Goal: Task Accomplishment & Management: Manage account settings

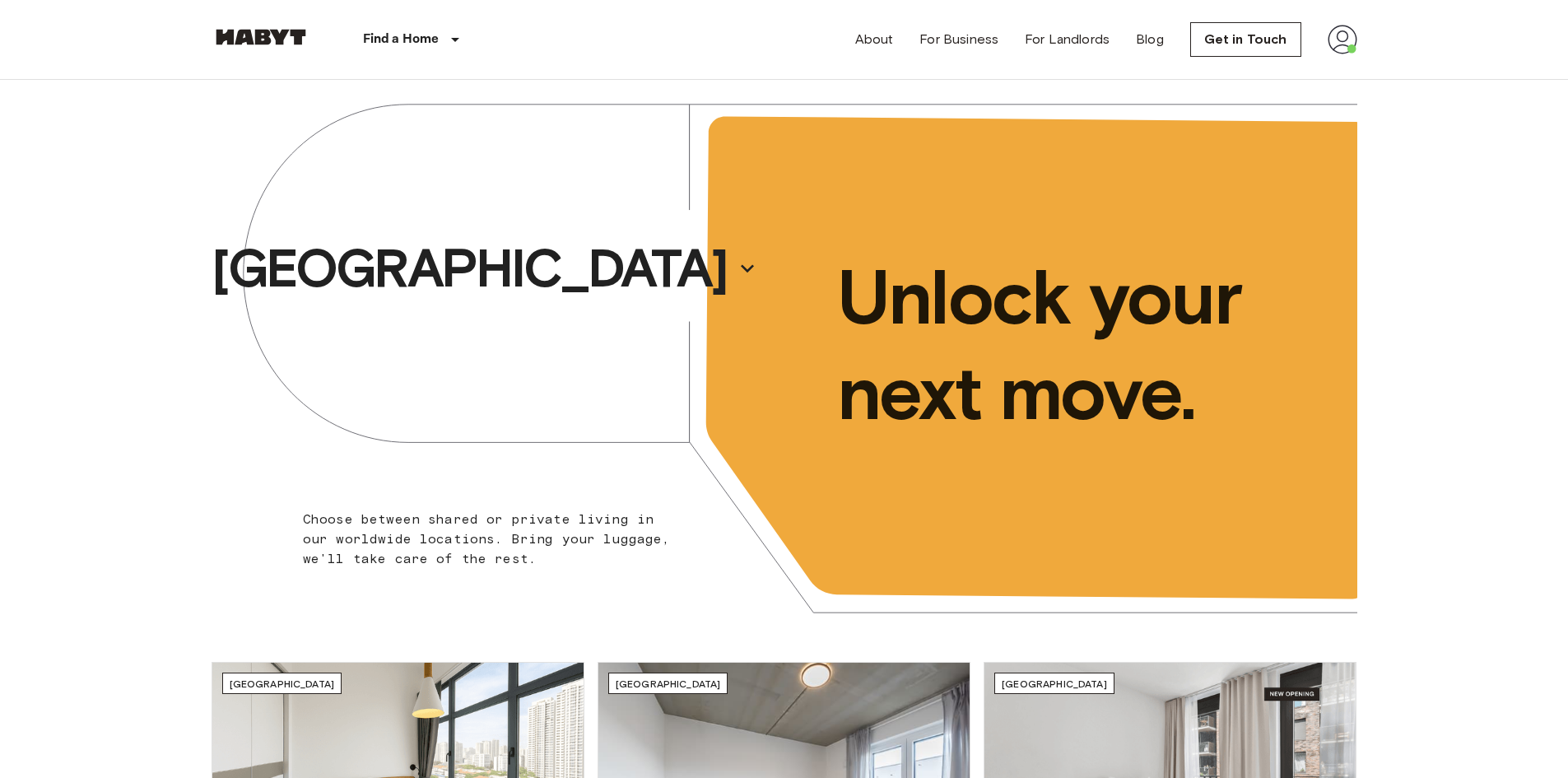
click at [1343, 38] on img at bounding box center [1342, 39] width 29 height 29
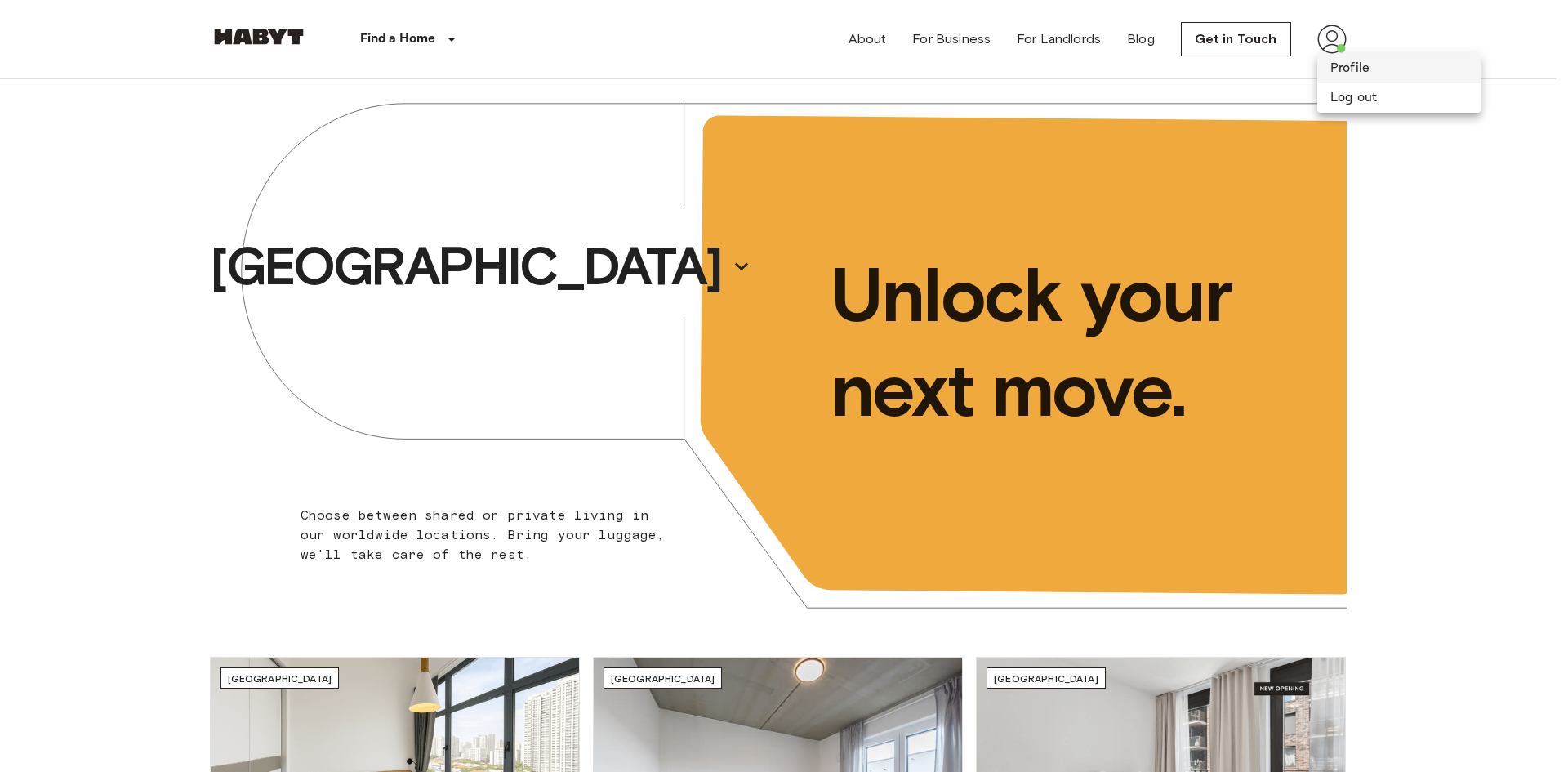
click at [1386, 71] on li "Profile" at bounding box center [1399, 68] width 163 height 29
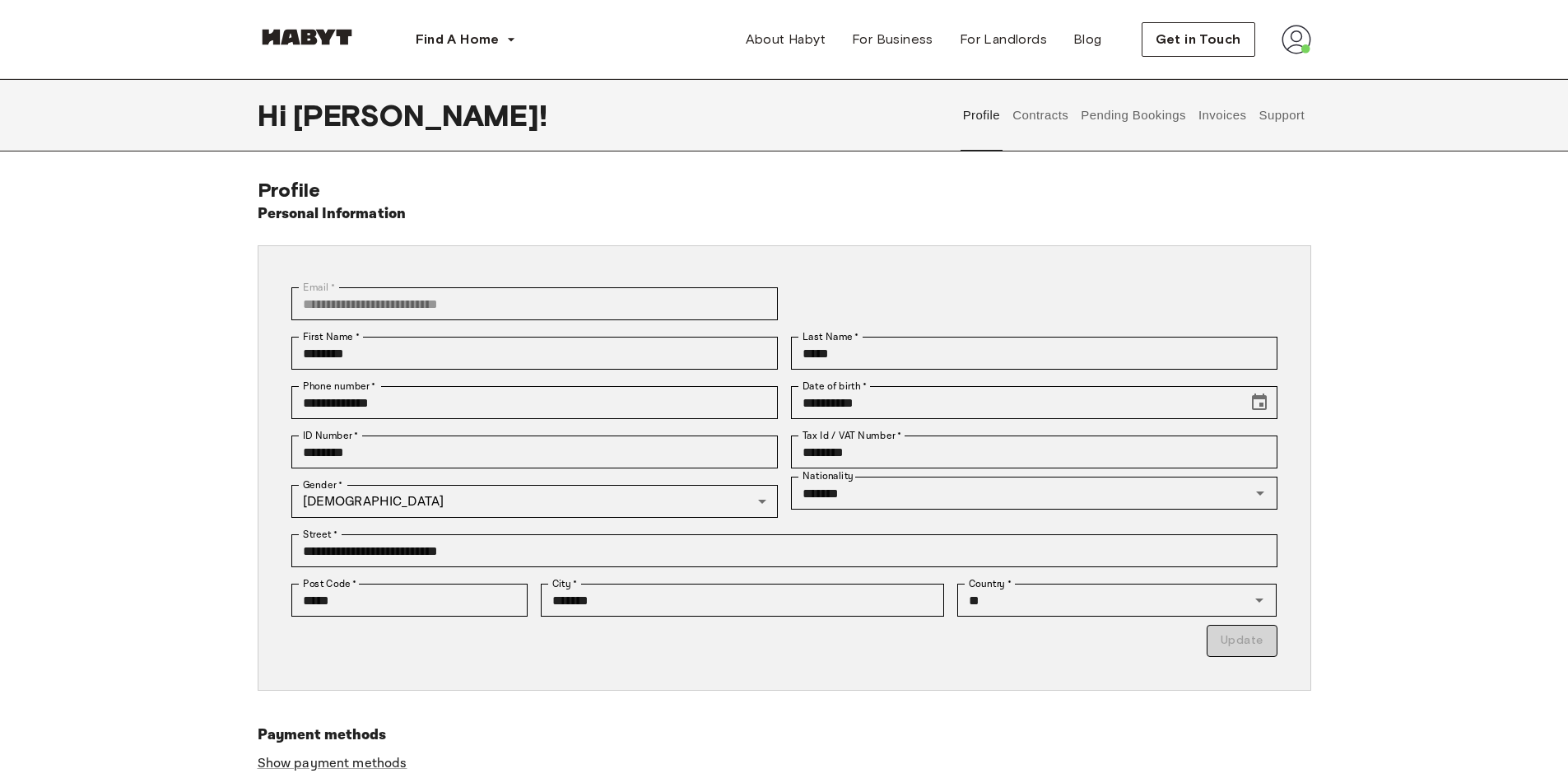
click at [1294, 35] on img at bounding box center [1295, 39] width 29 height 29
click at [1059, 117] on button "Contracts" at bounding box center [1040, 115] width 60 height 73
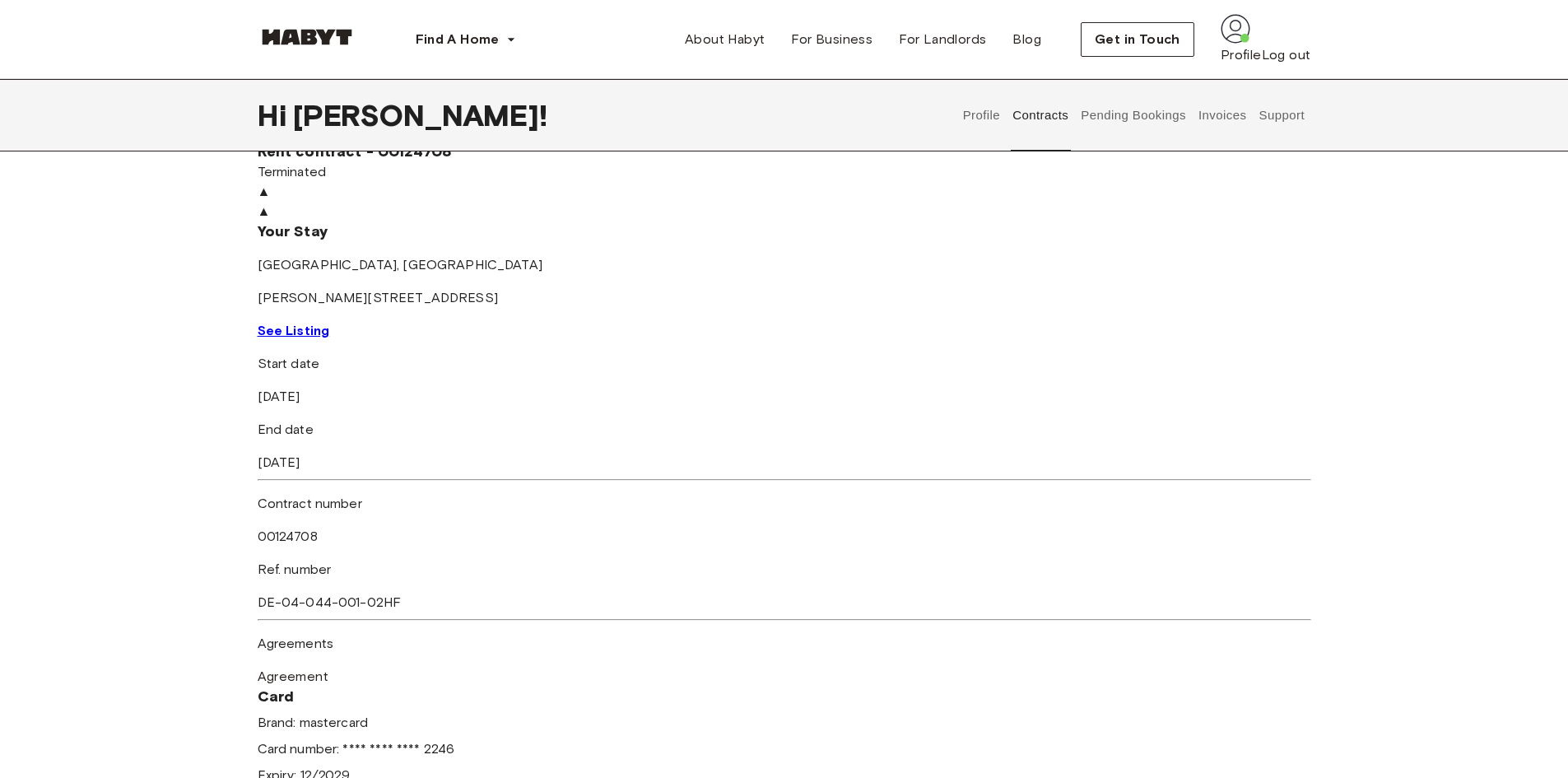
scroll to position [823, 0]
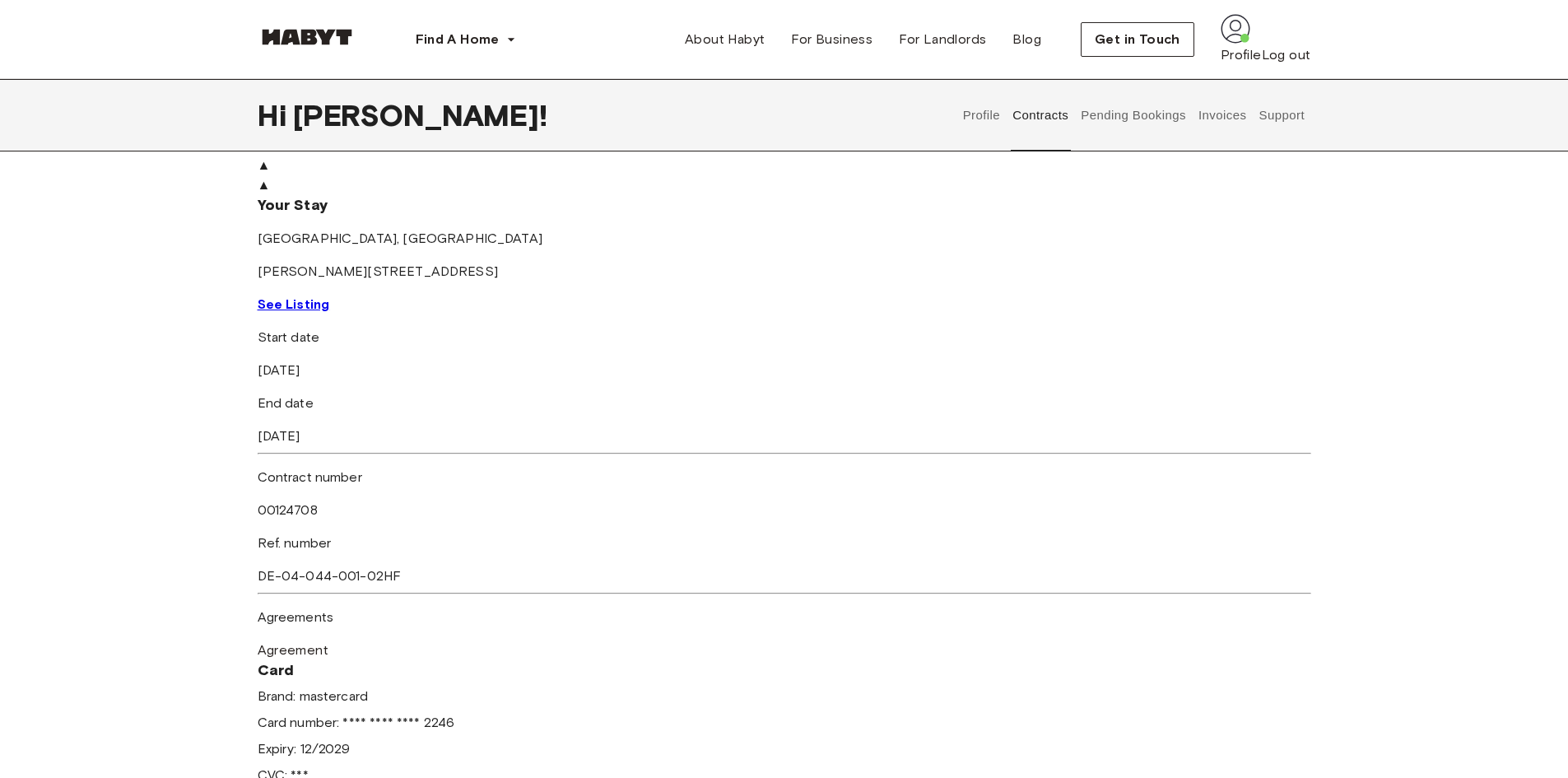
click at [643, 195] on div "▲" at bounding box center [784, 185] width 1053 height 20
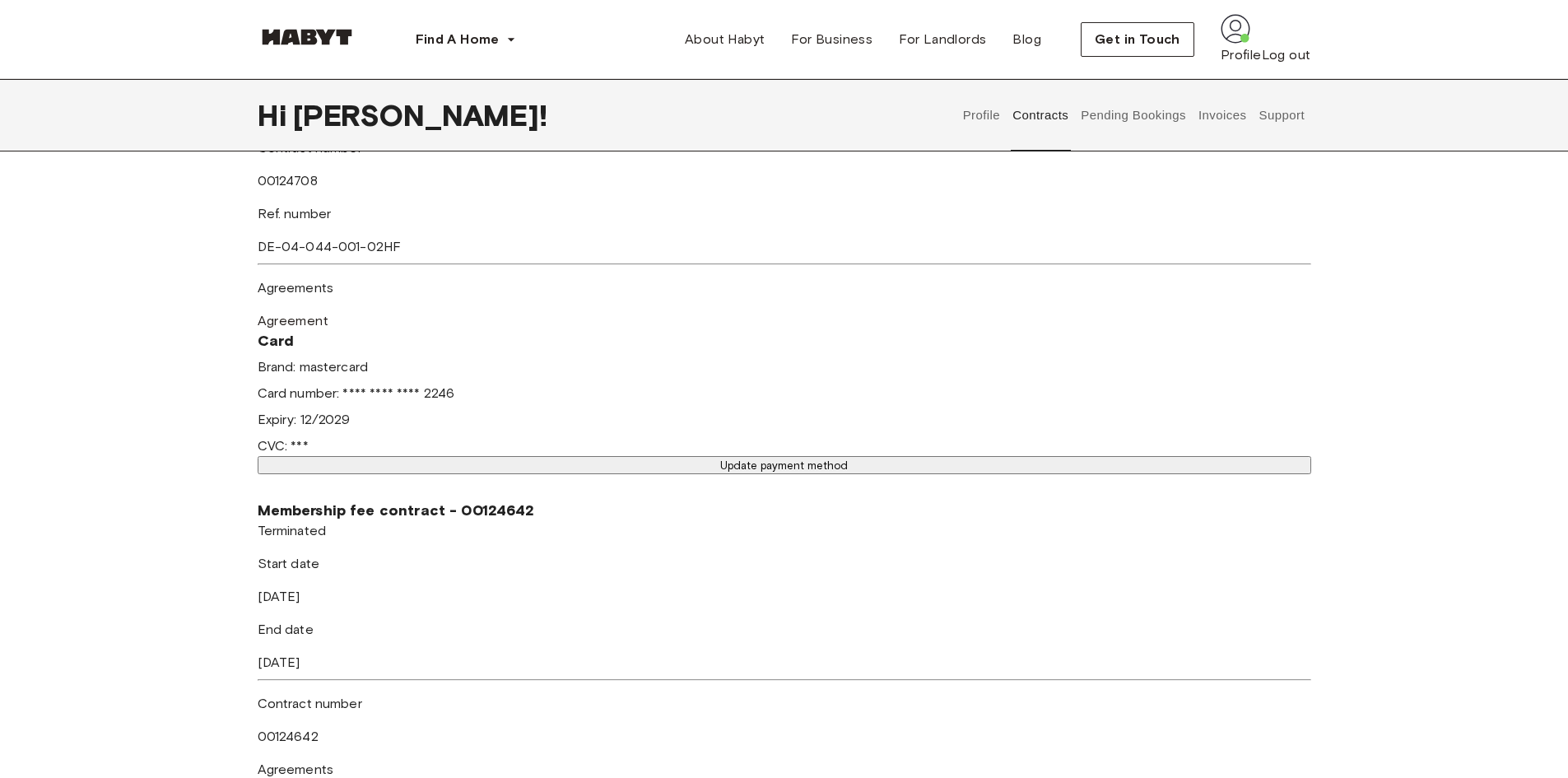
click at [1120, 111] on button "Pending Bookings" at bounding box center [1134, 115] width 110 height 73
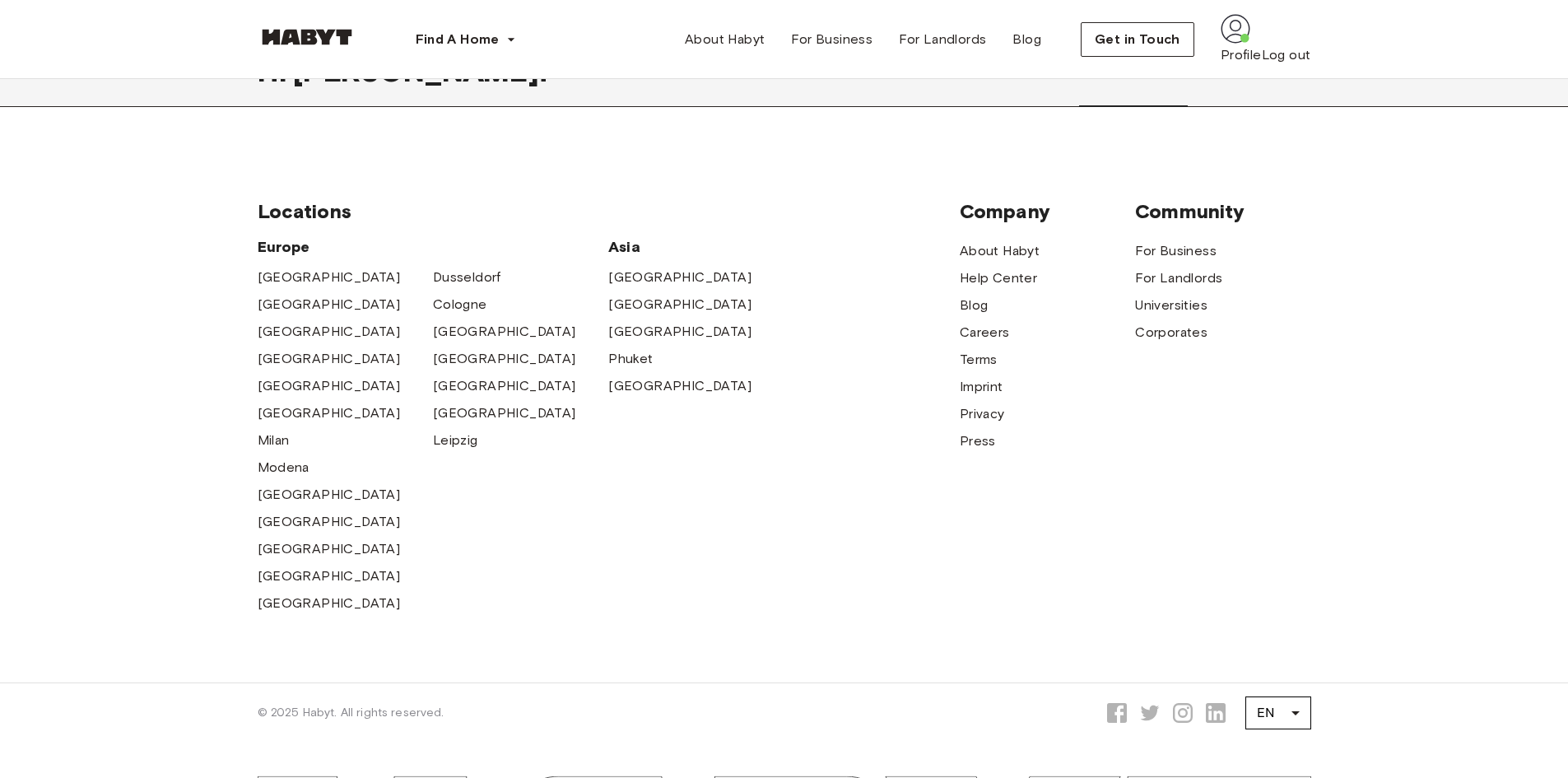
click at [1424, 68] on header "Find A Home Europe Amsterdam Berlin Frankfurt Hamburg Lisbon Madrid Milan Moden…" at bounding box center [784, 39] width 1568 height 79
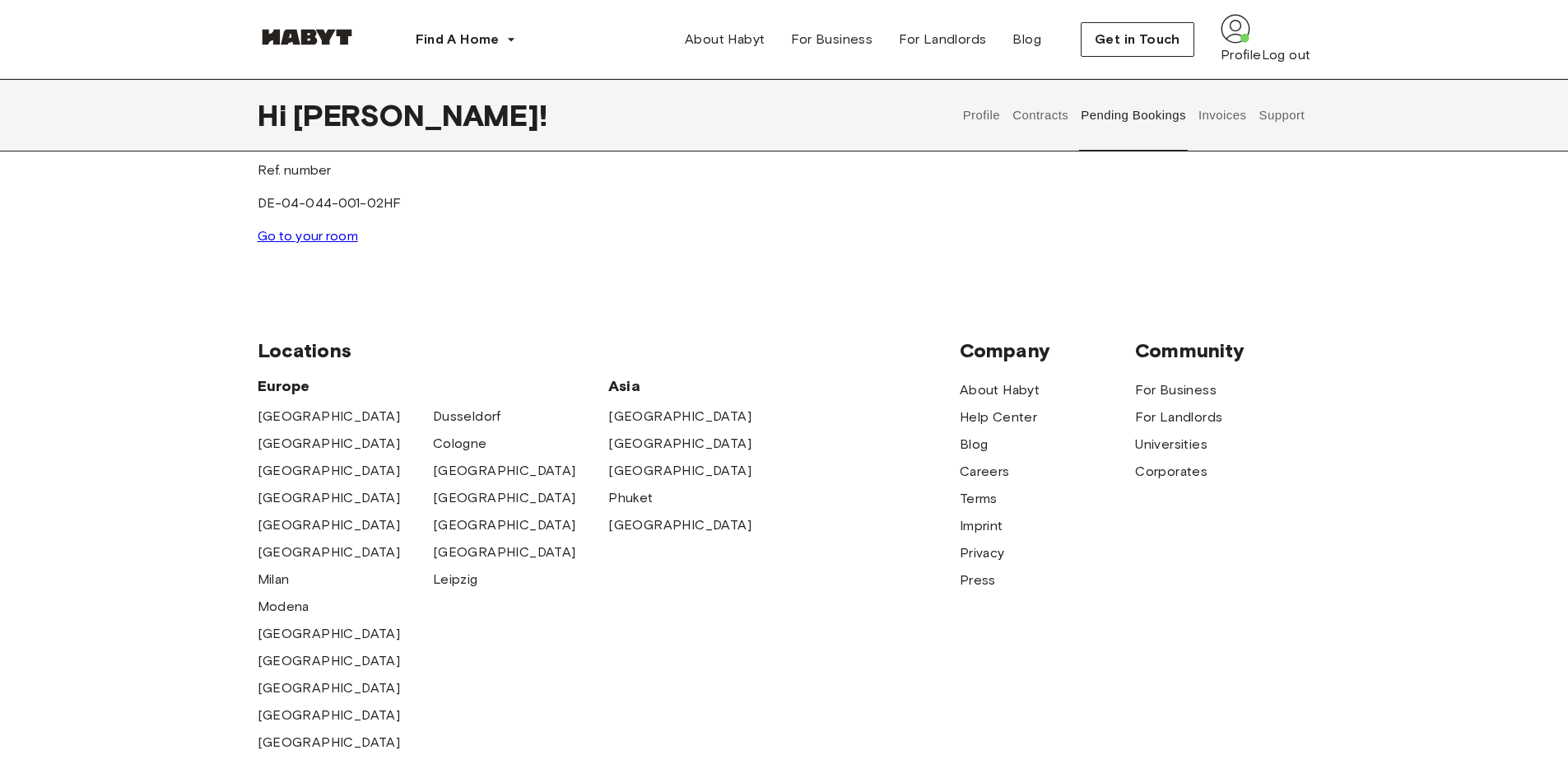
scroll to position [303, 0]
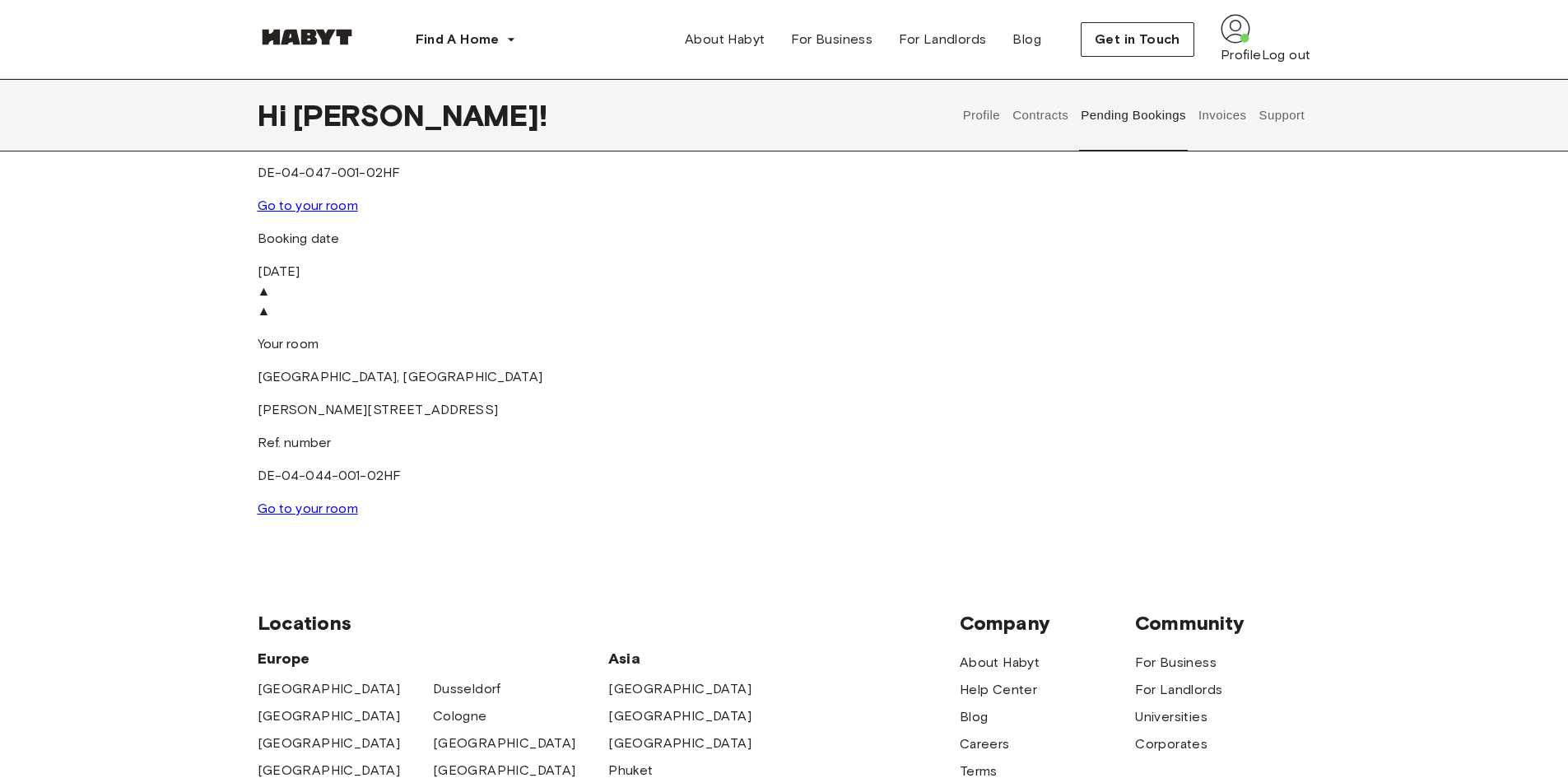
click at [1322, 37] on div "Find A Home Europe Amsterdam Berlin Frankfurt Hamburg Lisbon Madrid Milan Moden…" at bounding box center [784, 39] width 1185 height 79
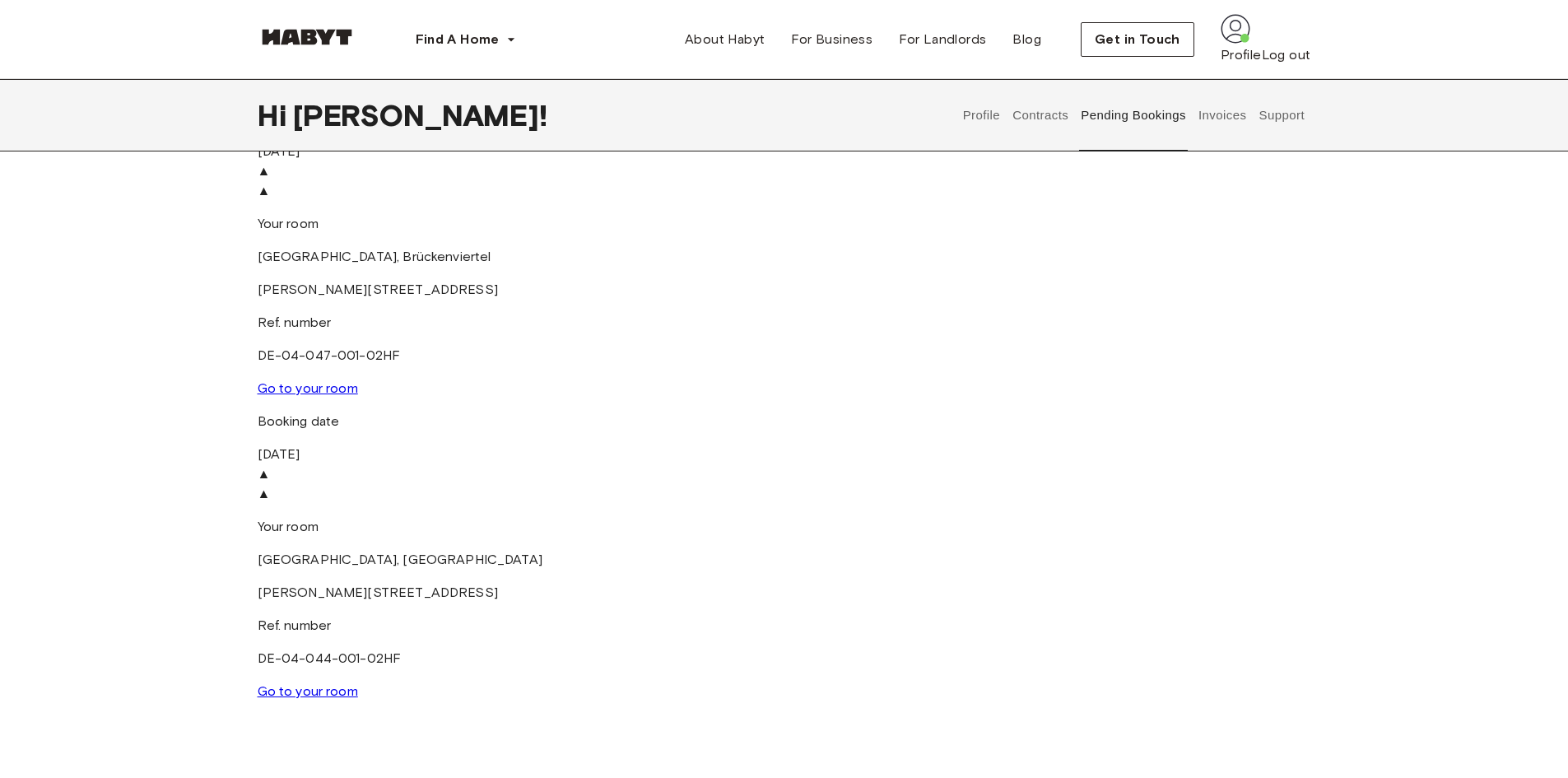
scroll to position [0, 0]
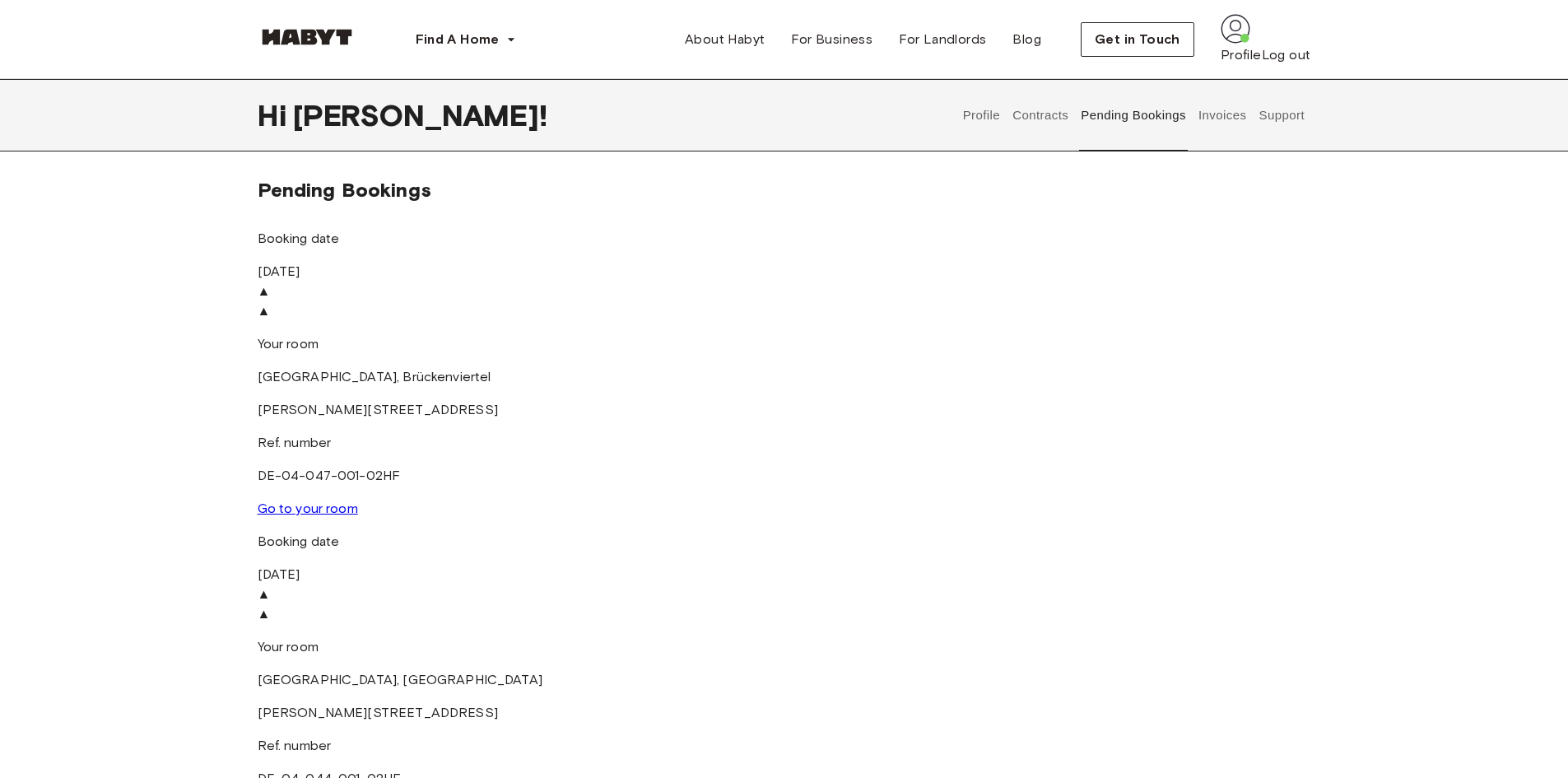
click at [1205, 115] on button "Invoices" at bounding box center [1222, 115] width 52 height 73
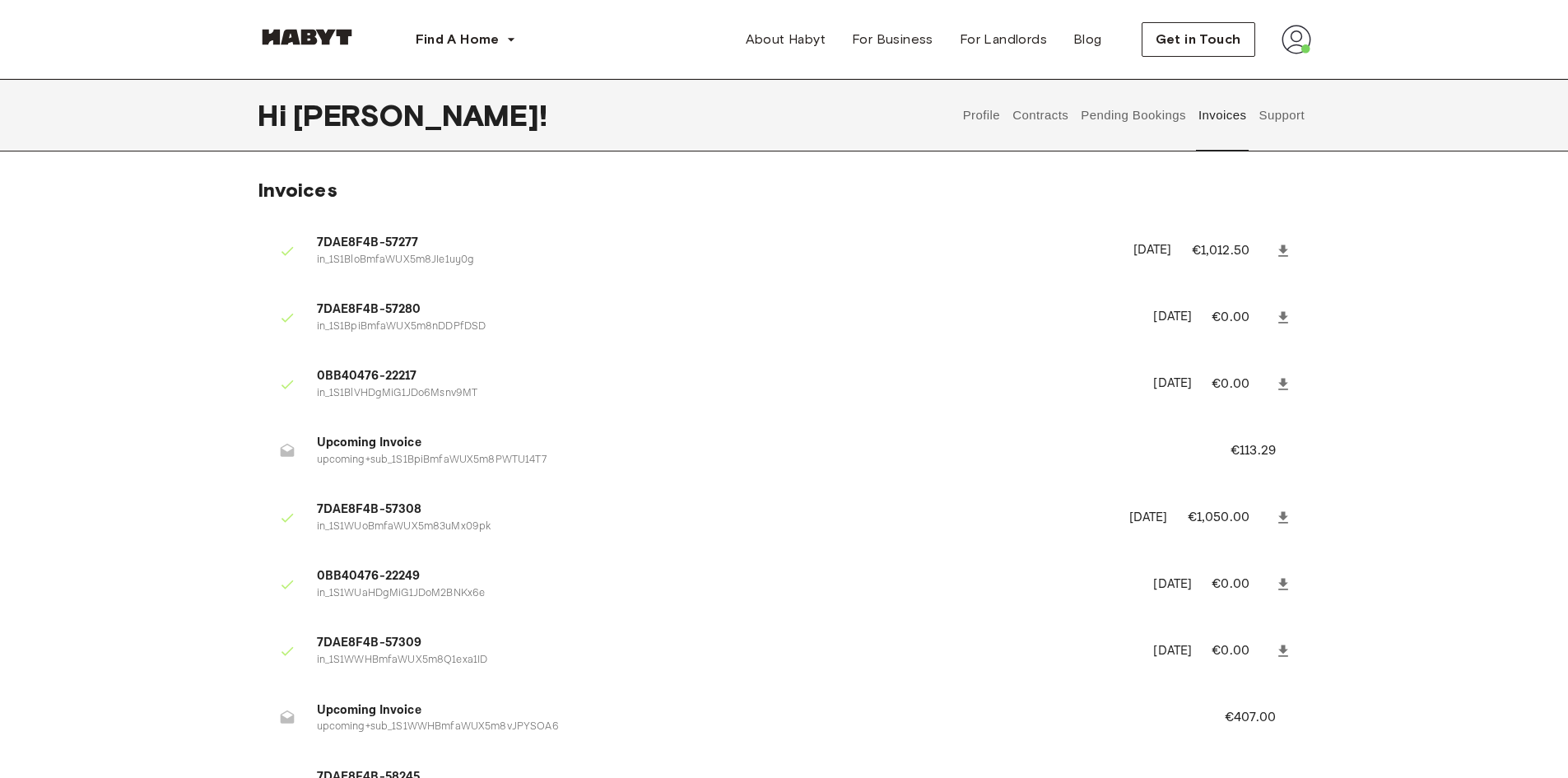
click at [1279, 314] on icon at bounding box center [1282, 317] width 16 height 16
click at [1269, 375] on div at bounding box center [1282, 384] width 29 height 29
click at [1277, 377] on icon at bounding box center [1282, 383] width 16 height 16
click at [1277, 256] on icon at bounding box center [1282, 251] width 16 height 16
